Goal: Information Seeking & Learning: Learn about a topic

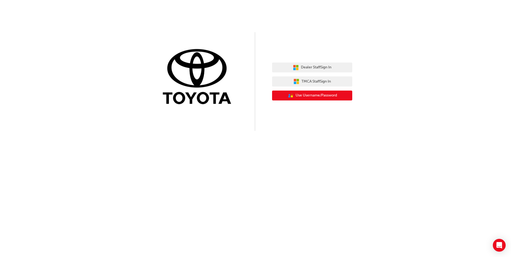
click at [312, 94] on span "Use Username/Password" at bounding box center [316, 95] width 41 height 6
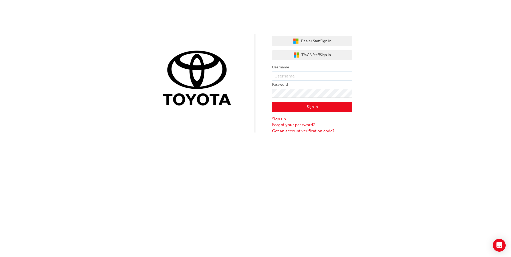
type input "Harry.Theodore"
click at [306, 107] on button "Sign In" at bounding box center [312, 107] width 80 height 10
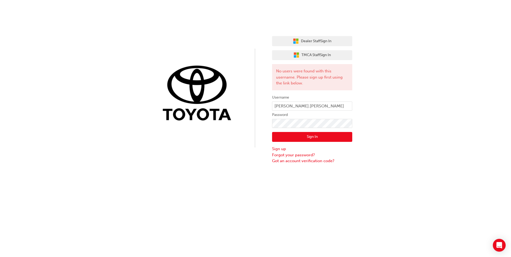
click at [250, 152] on div "Dealer Staff Sign In TMCA Staff Sign In No users were found with this username.…" at bounding box center [255, 82] width 511 height 164
click at [331, 139] on button "Sign In" at bounding box center [312, 137] width 80 height 10
click at [458, 117] on div "Dealer Staff Sign In TMCA Staff Sign In No users were found with this username.…" at bounding box center [255, 82] width 511 height 164
click at [392, 103] on div "Dealer Staff Sign In TMCA Staff Sign In No users were found with this username.…" at bounding box center [255, 82] width 511 height 164
click at [451, 57] on div "Dealer Staff Sign In TMCA Staff Sign In No users were found with this username.…" at bounding box center [255, 82] width 511 height 164
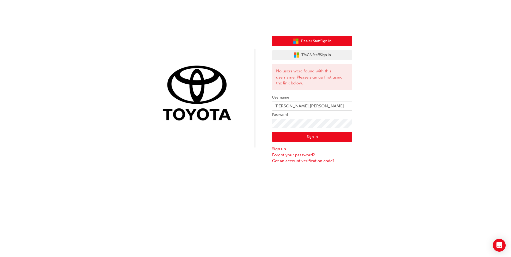
click at [302, 42] on span "Dealer Staff Sign In" at bounding box center [316, 41] width 30 height 6
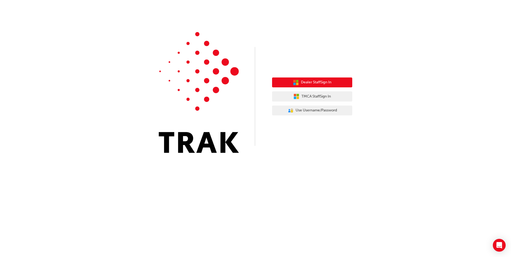
click at [324, 83] on span "Dealer Staff Sign In" at bounding box center [316, 82] width 30 height 6
click at [313, 84] on span "Dealer Staff Sign In" at bounding box center [316, 82] width 30 height 6
click at [307, 80] on span "Dealer Staff Sign In" at bounding box center [316, 82] width 30 height 6
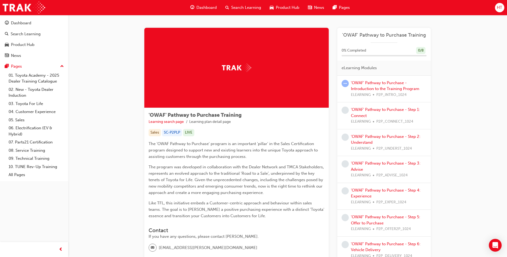
click at [499, 7] on span "HT" at bounding box center [499, 8] width 5 height 6
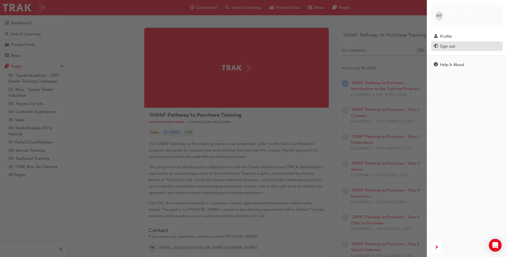
click at [457, 43] on div "Sign out" at bounding box center [467, 46] width 66 height 7
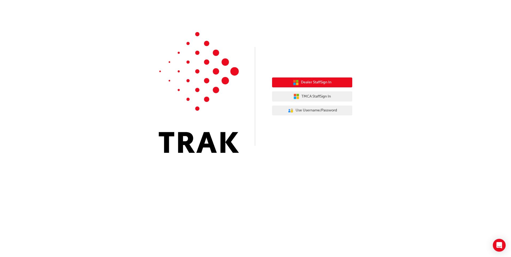
click at [315, 86] on button "Dealer Staff Sign In" at bounding box center [312, 83] width 80 height 10
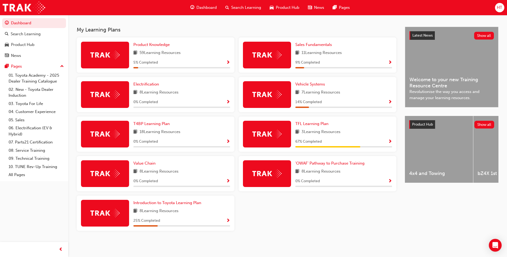
scroll to position [111, 0]
click at [330, 164] on span "'OWAF' Pathway to Purchase Training" at bounding box center [329, 163] width 69 height 5
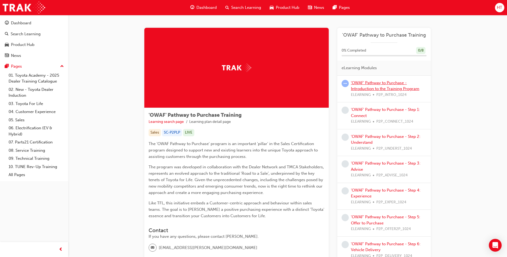
click at [369, 88] on link "'OWAF' Pathway to Purchase - Introduction to the Training Program" at bounding box center [385, 85] width 68 height 11
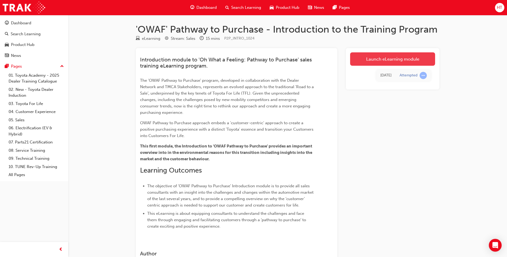
click at [385, 62] on link "Launch eLearning module" at bounding box center [392, 58] width 85 height 13
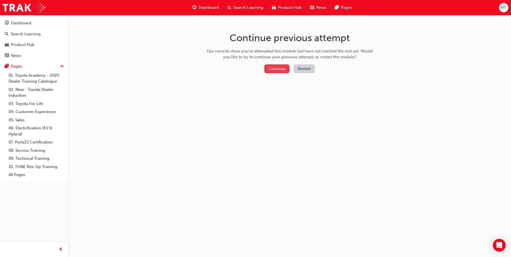
click at [276, 69] on button "Continue" at bounding box center [276, 68] width 25 height 9
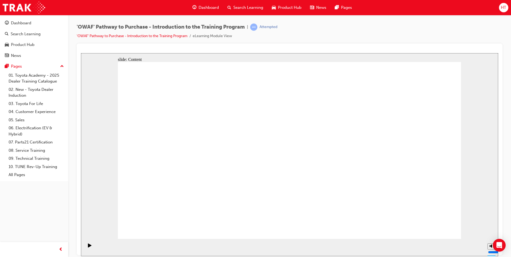
drag, startPoint x: 433, startPoint y: 231, endPoint x: 433, endPoint y: 225, distance: 5.3
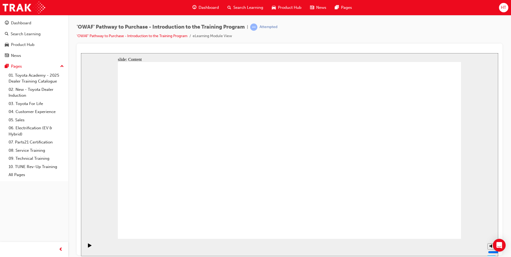
click at [88, 247] on icon "Play (Ctrl+Alt+P)" at bounding box center [89, 245] width 3 height 4
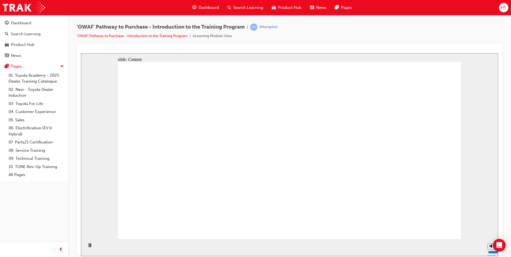
click at [481, 182] on div "slide: Content Rectangle 1 Oval 1 MENU Line 1 RESOURCES Line 1 Rectangle 1 arro…" at bounding box center [289, 154] width 417 height 203
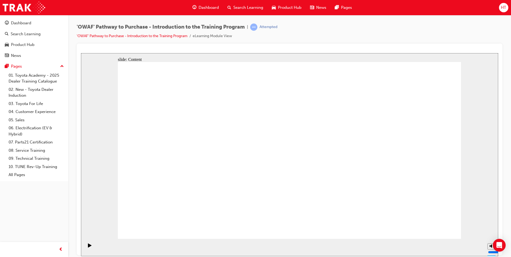
drag, startPoint x: 430, startPoint y: 232, endPoint x: 434, endPoint y: 226, distance: 7.2
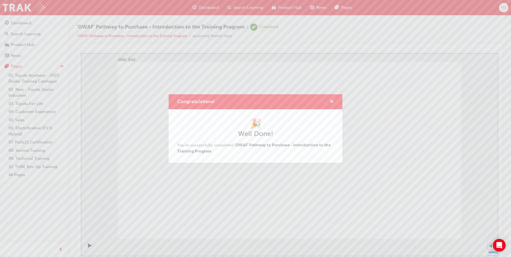
click at [330, 102] on span "cross-icon" at bounding box center [332, 102] width 4 height 5
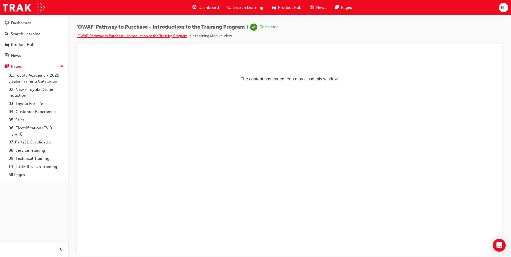
click at [116, 35] on link "'OWAF' Pathway to Purchase - Introduction to the Training Program" at bounding box center [132, 36] width 111 height 5
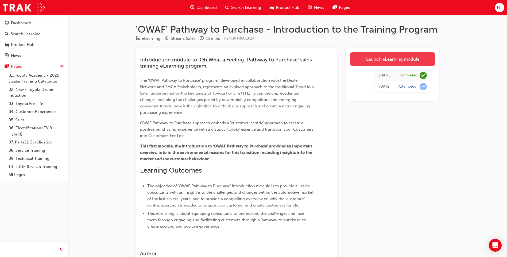
click at [386, 58] on link "Launch eLearning module" at bounding box center [392, 58] width 85 height 13
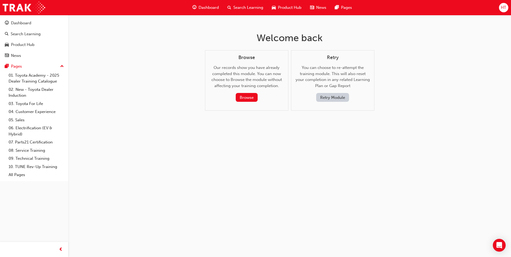
click at [203, 7] on span "Dashboard" at bounding box center [209, 8] width 20 height 6
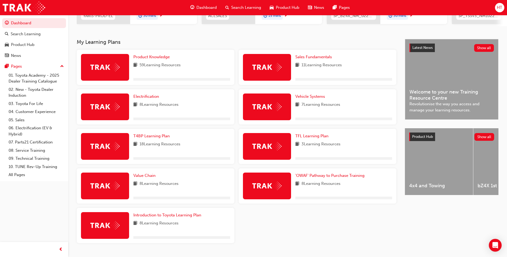
scroll to position [111, 0]
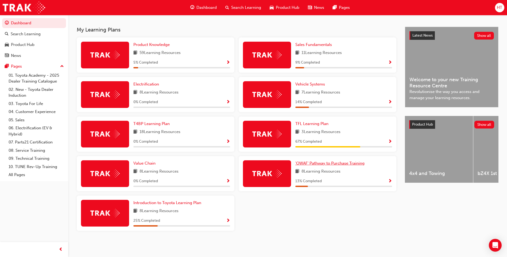
click at [312, 165] on span "'OWAF' Pathway to Purchase Training" at bounding box center [329, 163] width 69 height 5
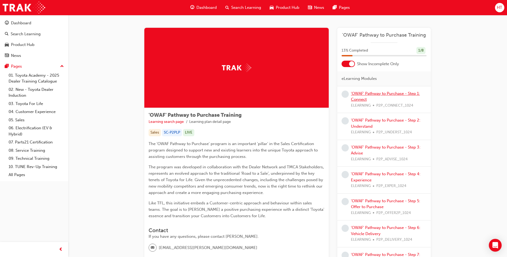
click at [387, 94] on link "'OWAF' Pathway to Purchase - Step 1: Connect" at bounding box center [385, 96] width 69 height 11
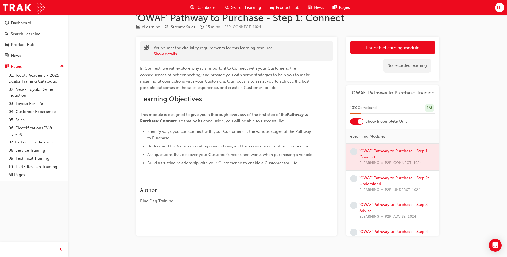
scroll to position [21, 0]
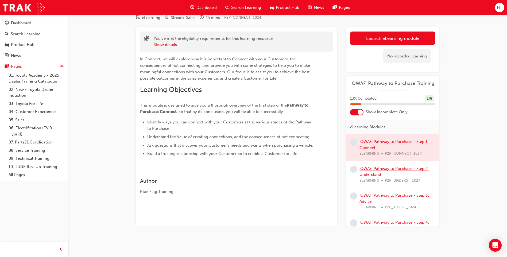
click at [387, 169] on link "'OWAF' Pathway to Purchase - Step 2: Understand" at bounding box center [395, 171] width 70 height 11
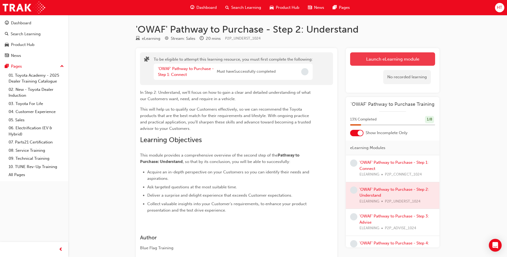
click at [383, 62] on button "Launch eLearning module" at bounding box center [392, 58] width 85 height 13
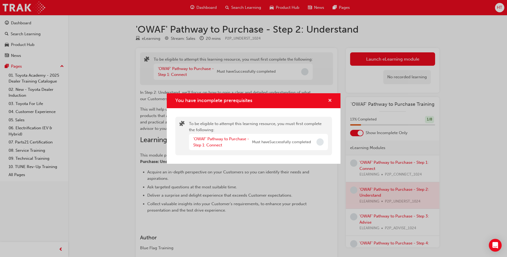
drag, startPoint x: 328, startPoint y: 99, endPoint x: 332, endPoint y: 105, distance: 6.7
click at [328, 99] on span "cross-icon" at bounding box center [330, 101] width 4 height 5
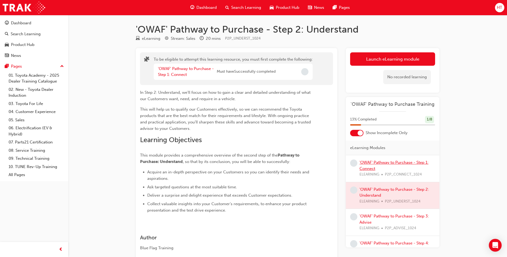
click at [381, 163] on link "'OWAF' Pathway to Purchase - Step 1: Connect" at bounding box center [394, 165] width 69 height 11
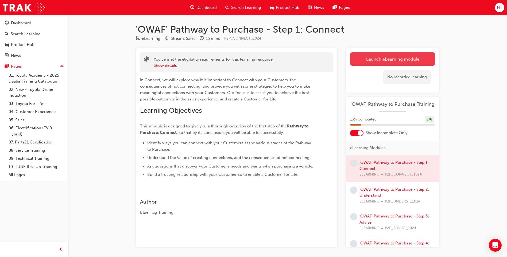
click at [385, 63] on link "Launch eLearning module" at bounding box center [392, 58] width 85 height 13
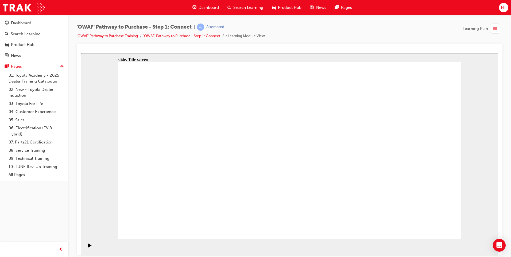
click at [210, 35] on link "'OWAF' Pathway to Purchase - Step 1: Connect" at bounding box center [181, 36] width 77 height 5
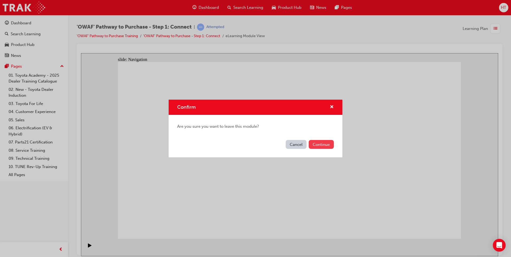
click at [317, 146] on button "Continue" at bounding box center [321, 144] width 25 height 9
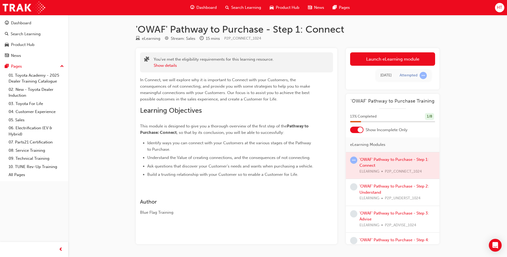
click at [395, 159] on div at bounding box center [393, 165] width 94 height 27
click at [368, 166] on div at bounding box center [393, 165] width 94 height 27
click at [389, 191] on div "'OWAF' Pathway to Purchase - Step 2: Understand ELEARNING P2P_UNDERST_1024" at bounding box center [398, 192] width 76 height 18
click at [386, 162] on div at bounding box center [393, 165] width 94 height 27
click at [393, 60] on link "Launch eLearning module" at bounding box center [392, 58] width 85 height 13
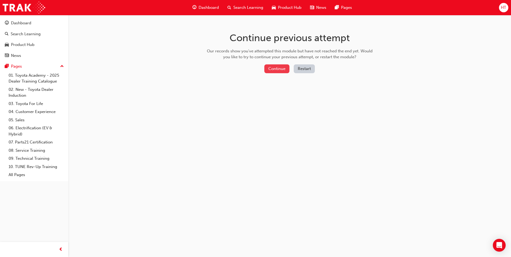
click at [270, 67] on button "Continue" at bounding box center [276, 68] width 25 height 9
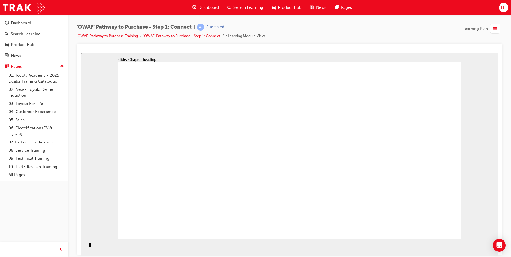
drag, startPoint x: 419, startPoint y: 222, endPoint x: 424, endPoint y: 225, distance: 5.9
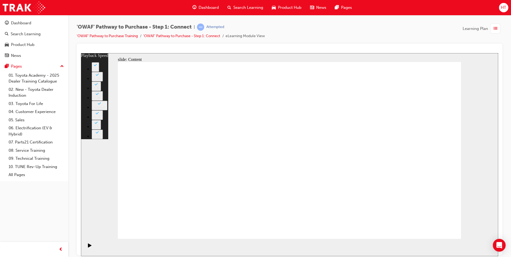
type input "76"
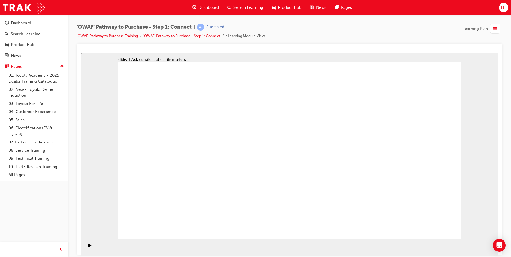
drag, startPoint x: 391, startPoint y: 107, endPoint x: 362, endPoint y: 110, distance: 29.3
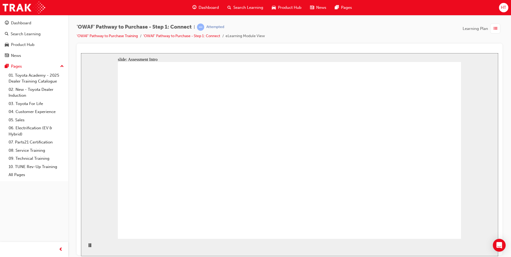
drag, startPoint x: 219, startPoint y: 207, endPoint x: 386, endPoint y: 95, distance: 200.7
drag, startPoint x: 264, startPoint y: 205, endPoint x: 433, endPoint y: 113, distance: 191.8
drag, startPoint x: 192, startPoint y: 163, endPoint x: 427, endPoint y: 152, distance: 235.5
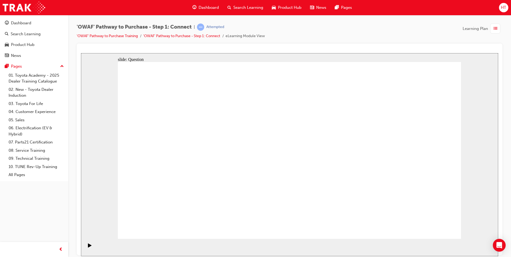
drag, startPoint x: 237, startPoint y: 165, endPoint x: 406, endPoint y: 194, distance: 171.1
drag, startPoint x: 156, startPoint y: 166, endPoint x: 357, endPoint y: 195, distance: 203.1
drag, startPoint x: 364, startPoint y: 200, endPoint x: 337, endPoint y: 163, distance: 45.8
drag, startPoint x: 173, startPoint y: 200, endPoint x: 331, endPoint y: 107, distance: 183.3
drag, startPoint x: 271, startPoint y: 155, endPoint x: 356, endPoint y: 183, distance: 88.8
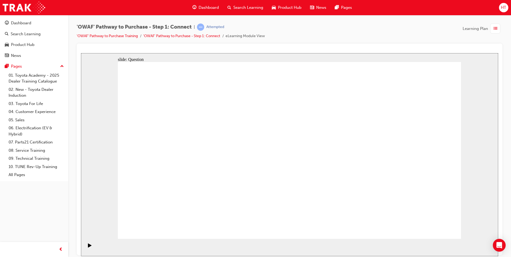
drag, startPoint x: 393, startPoint y: 154, endPoint x: 290, endPoint y: 156, distance: 102.9
drag, startPoint x: 396, startPoint y: 163, endPoint x: 185, endPoint y: 166, distance: 210.7
drag, startPoint x: 398, startPoint y: 170, endPoint x: 283, endPoint y: 169, distance: 114.9
drag, startPoint x: 388, startPoint y: 177, endPoint x: 291, endPoint y: 177, distance: 97.6
drag, startPoint x: 395, startPoint y: 162, endPoint x: 294, endPoint y: 159, distance: 101.4
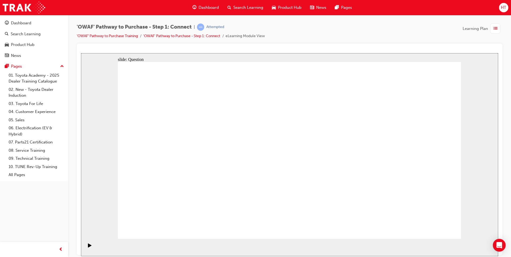
drag, startPoint x: 391, startPoint y: 173, endPoint x: 184, endPoint y: 173, distance: 206.9
drag, startPoint x: 393, startPoint y: 170, endPoint x: 184, endPoint y: 169, distance: 209.6
drag, startPoint x: 398, startPoint y: 167, endPoint x: 188, endPoint y: 165, distance: 210.1
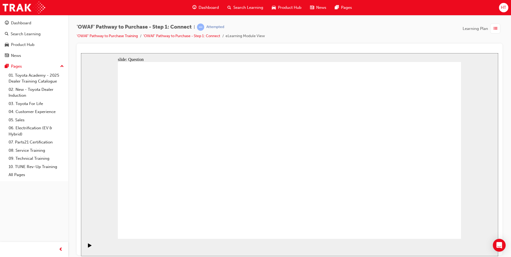
radio input "false"
radio input "true"
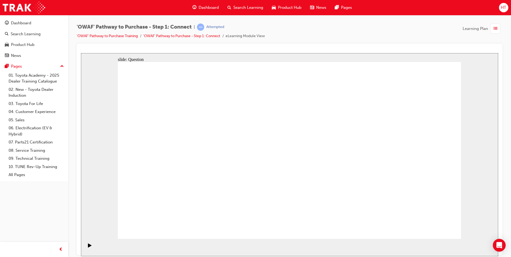
radio input "false"
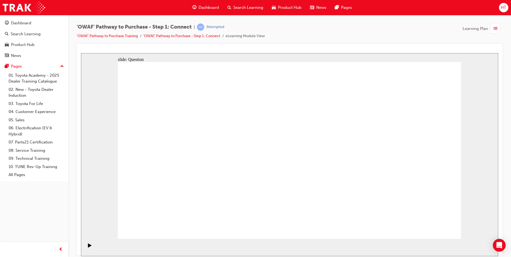
radio input "false"
radio input "true"
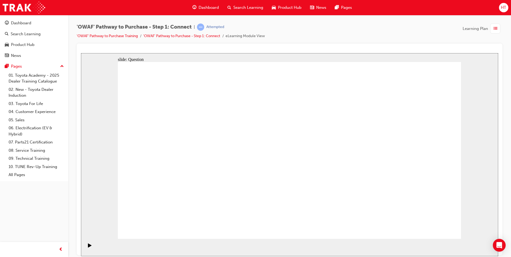
checkbox input "true"
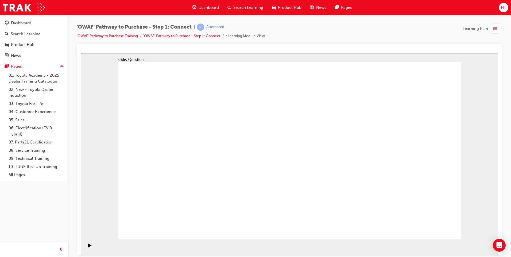
checkbox input "true"
drag, startPoint x: 190, startPoint y: 203, endPoint x: 308, endPoint y: 126, distance: 140.4
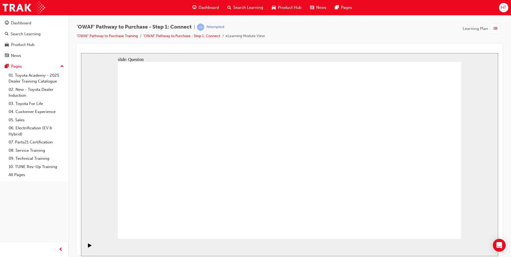
drag, startPoint x: 246, startPoint y: 223, endPoint x: 365, endPoint y: 129, distance: 152.3
drag, startPoint x: 307, startPoint y: 207, endPoint x: 175, endPoint y: 149, distance: 144.0
drag, startPoint x: 372, startPoint y: 189, endPoint x: 257, endPoint y: 147, distance: 121.9
